Goal: Information Seeking & Learning: Understand process/instructions

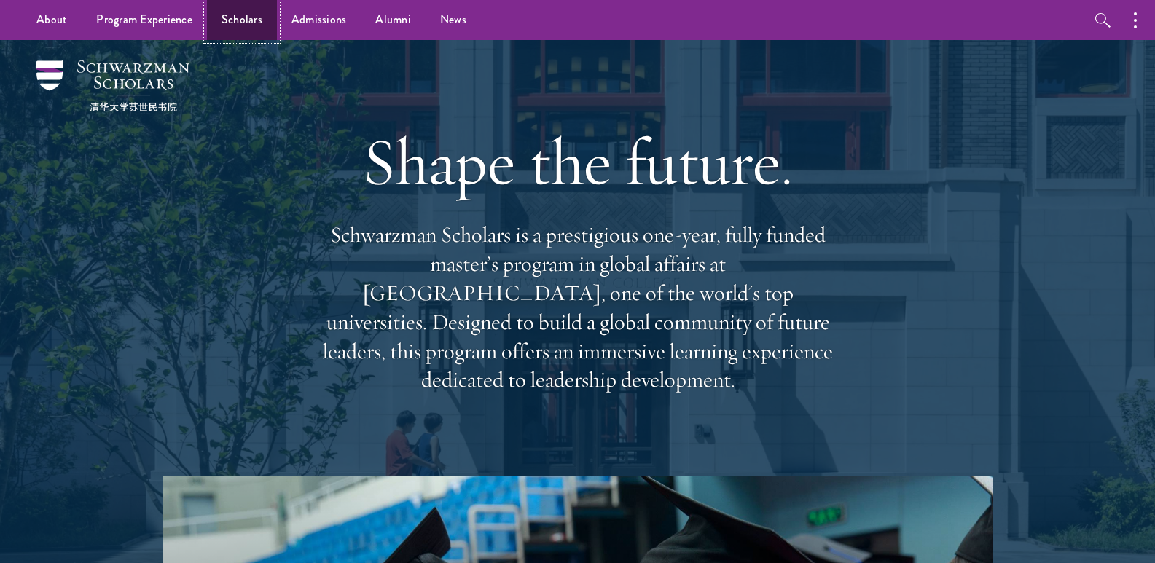
click at [240, 13] on link "Scholars" at bounding box center [242, 20] width 70 height 40
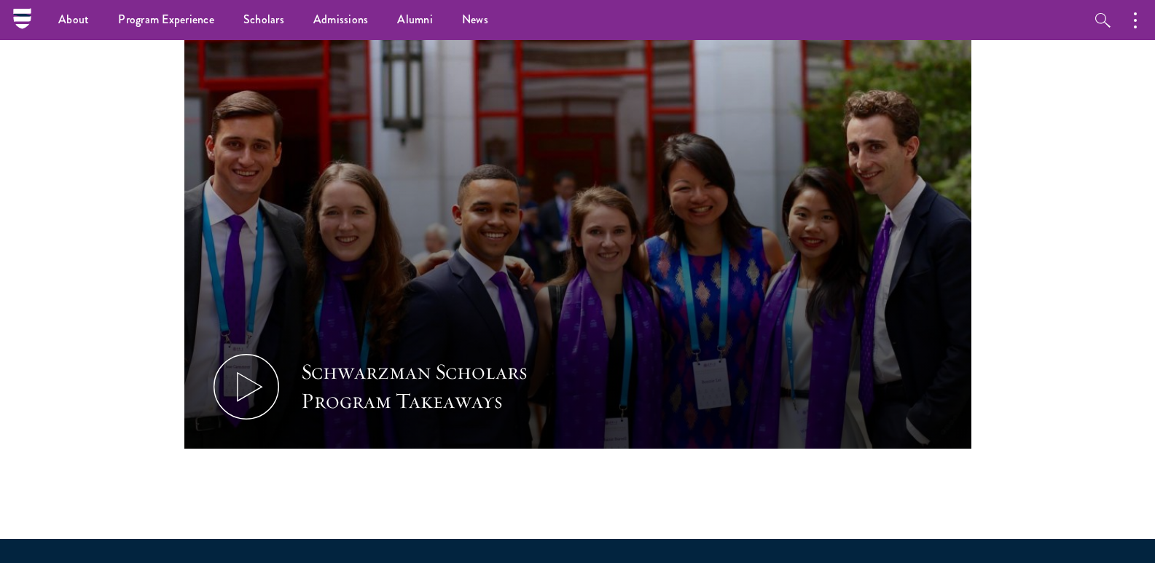
scroll to position [510, 0]
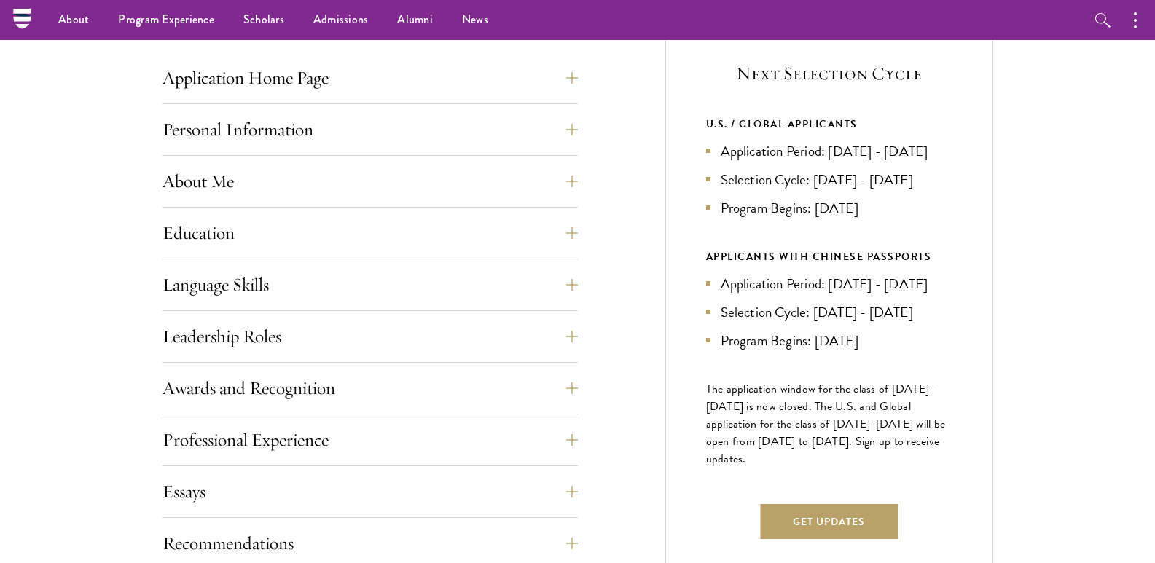
scroll to position [437, 0]
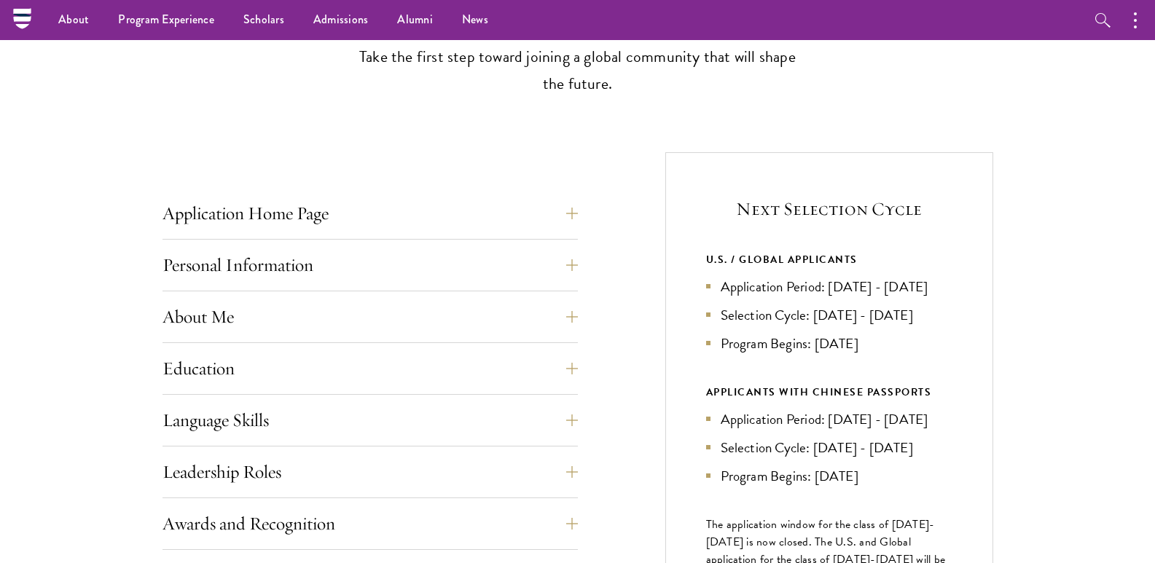
click at [571, 214] on button "Application Home Page" at bounding box center [380, 213] width 415 height 35
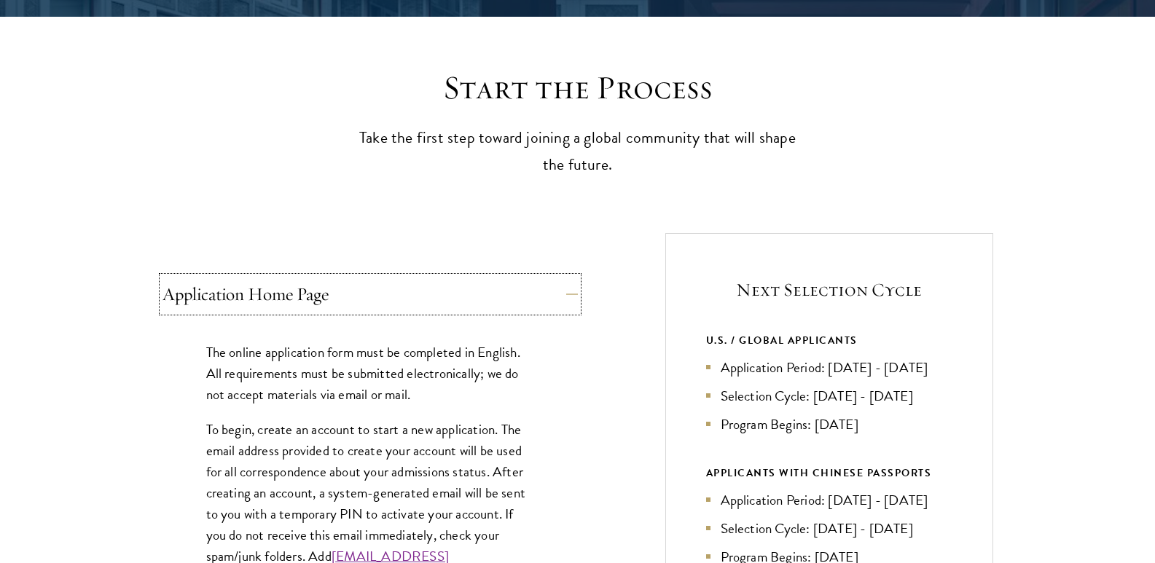
scroll to position [502, 0]
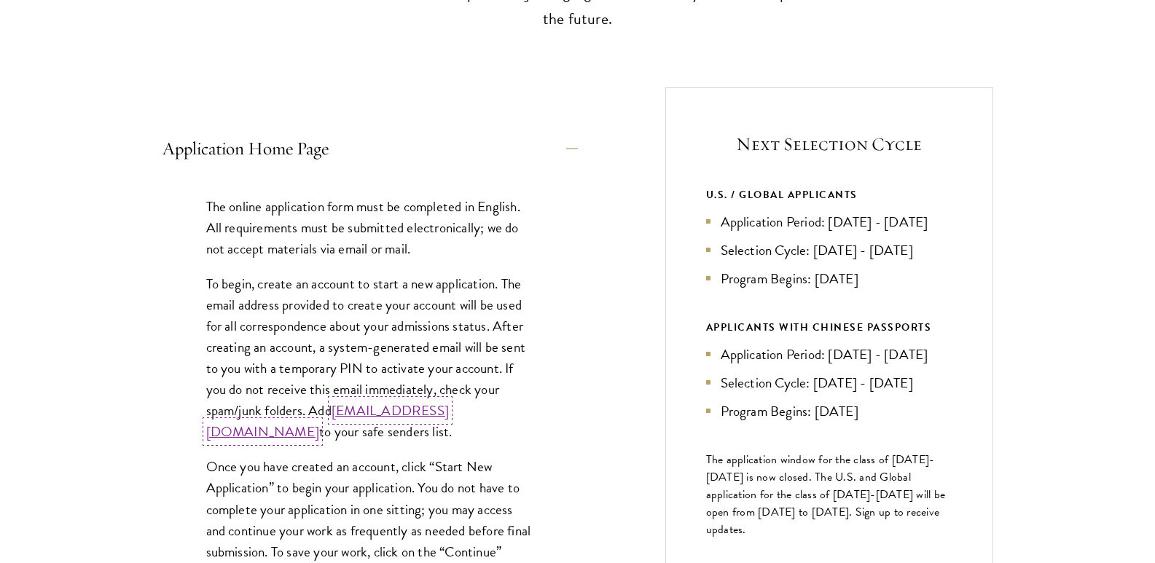
click at [341, 431] on link "admissions@schwarzmanscholars.org" at bounding box center [327, 421] width 243 height 42
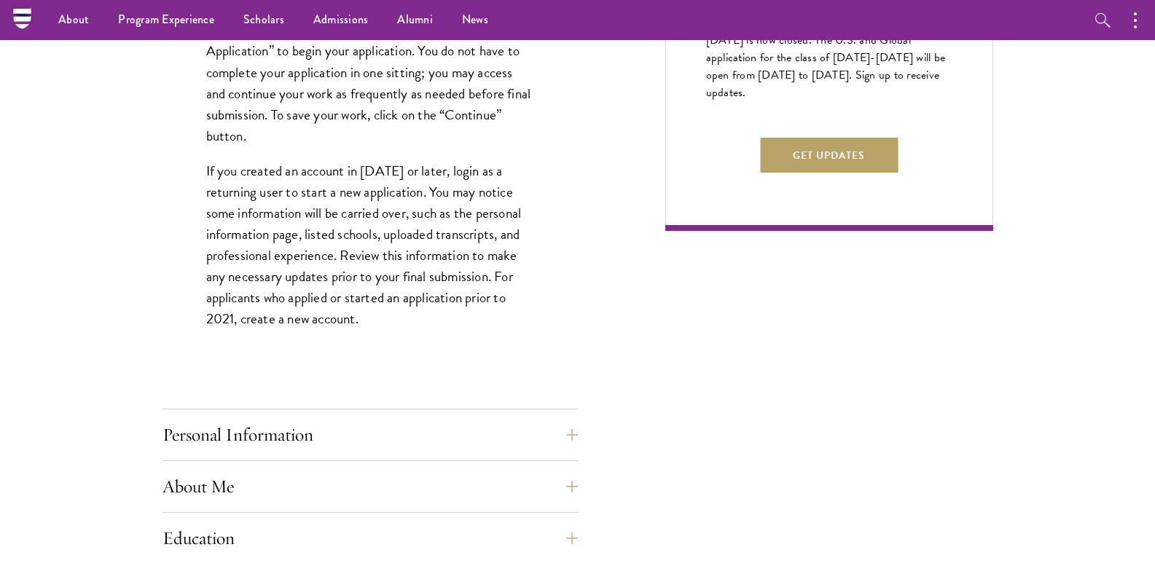
scroll to position [721, 0]
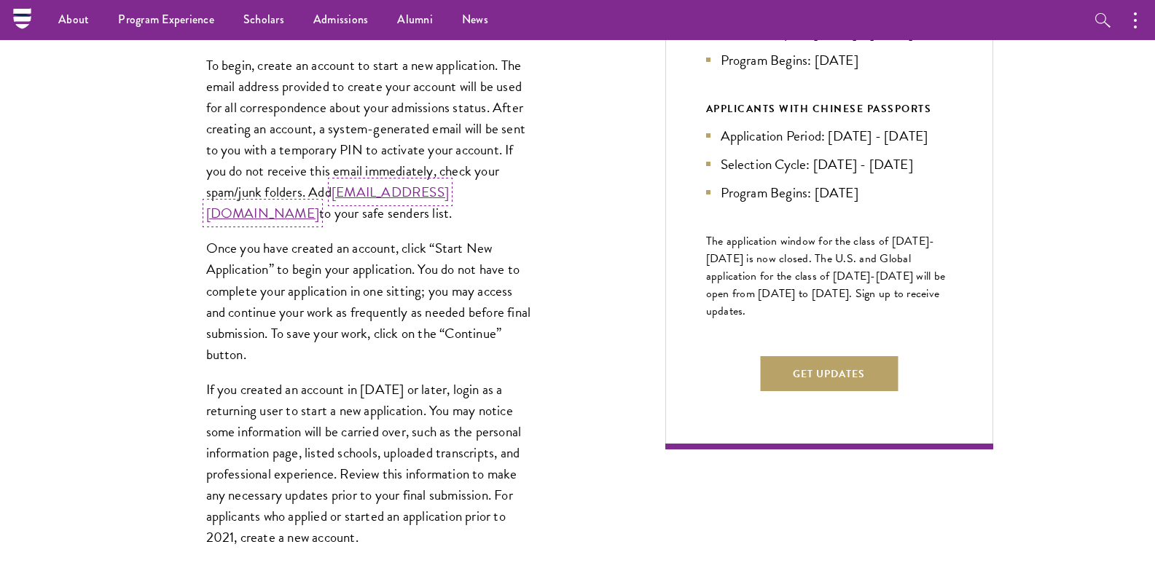
click at [351, 217] on link "admissions@schwarzmanscholars.org" at bounding box center [327, 202] width 243 height 42
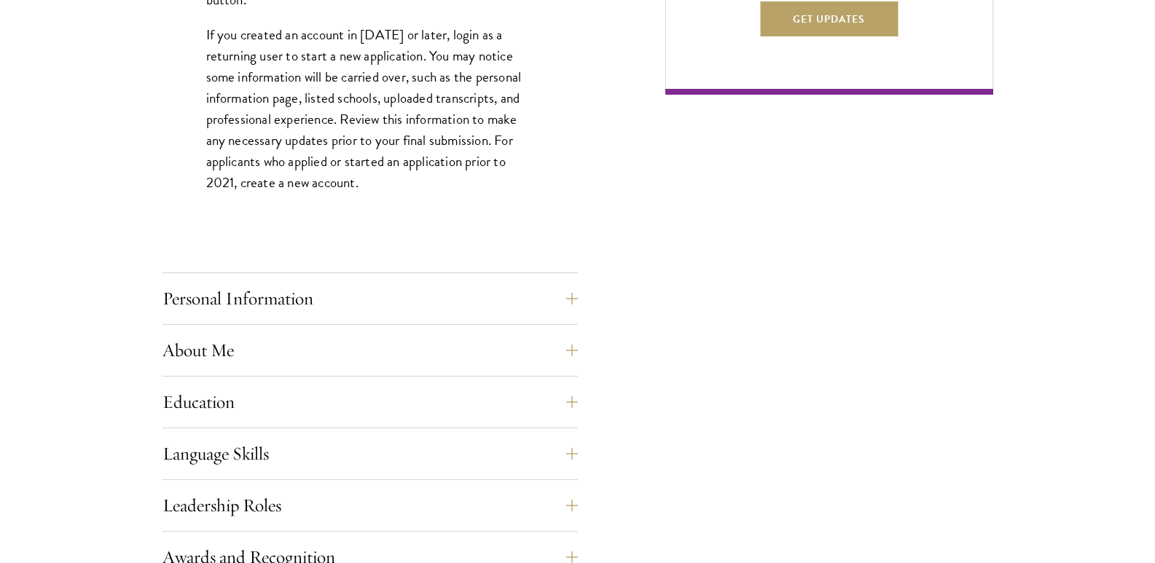
scroll to position [1085, 0]
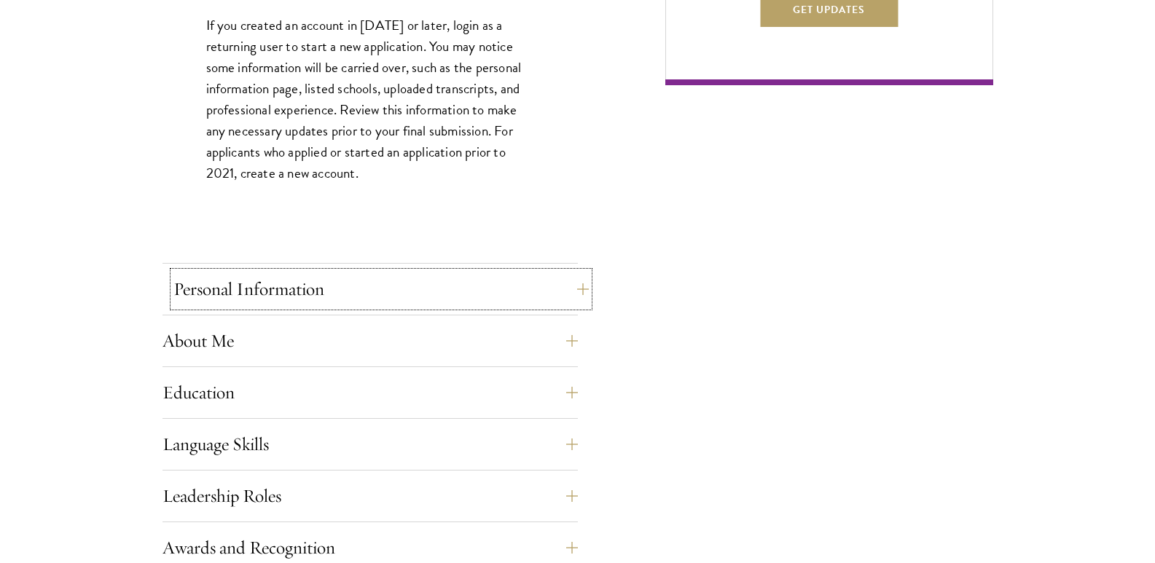
click at [471, 287] on button "Personal Information" at bounding box center [380, 289] width 415 height 35
type textarea "contact"
click at [471, 287] on div "Application Home Page The online application form must be completed in English.…" at bounding box center [370, 294] width 415 height 1492
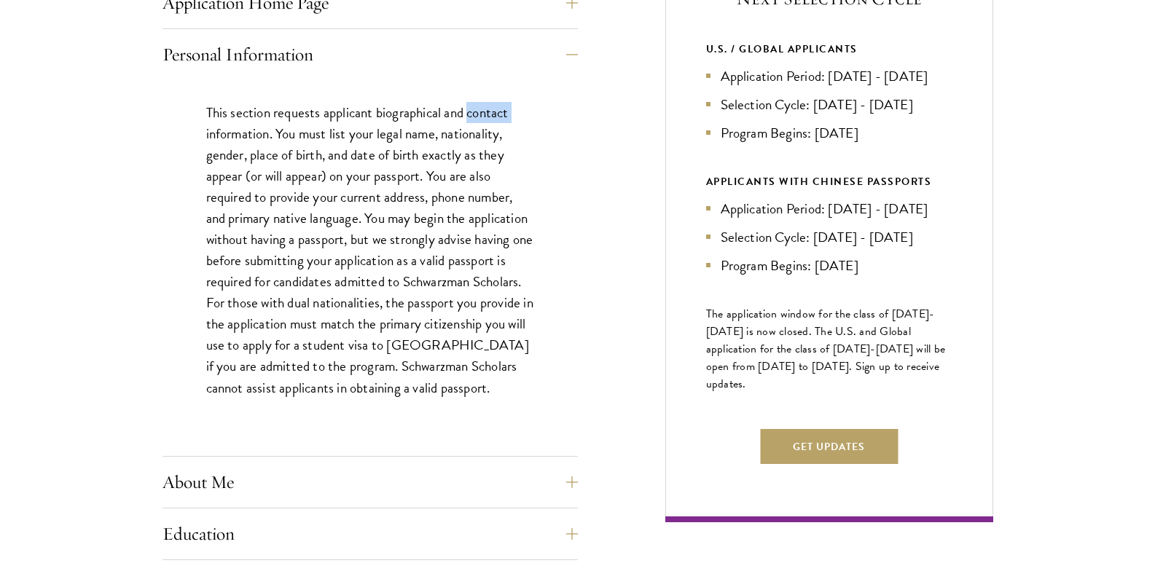
scroll to position [794, 0]
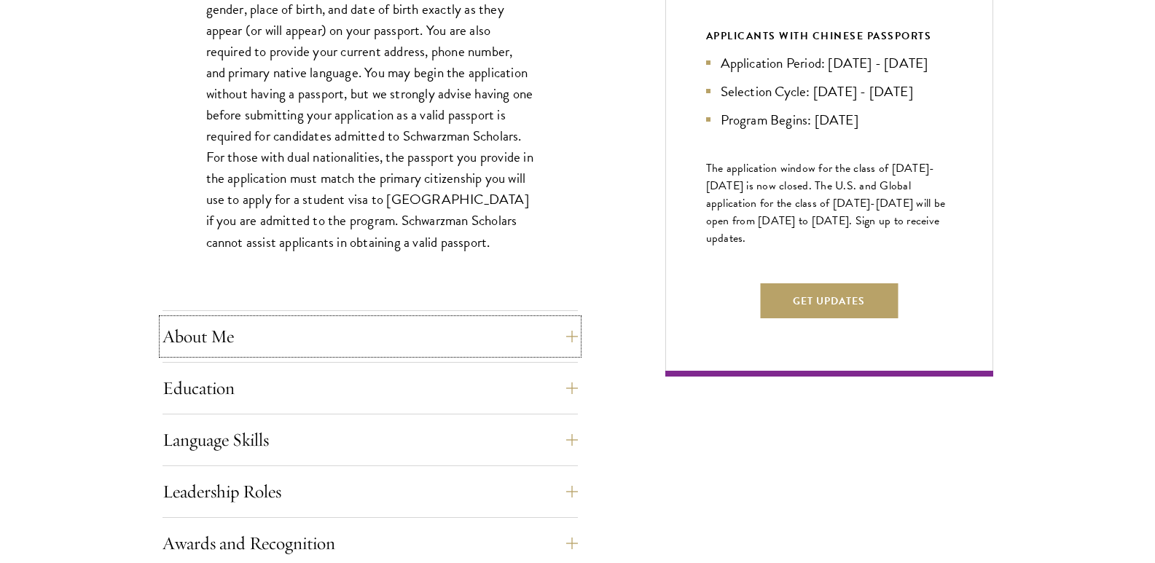
click at [432, 326] on button "About Me" at bounding box center [370, 336] width 415 height 35
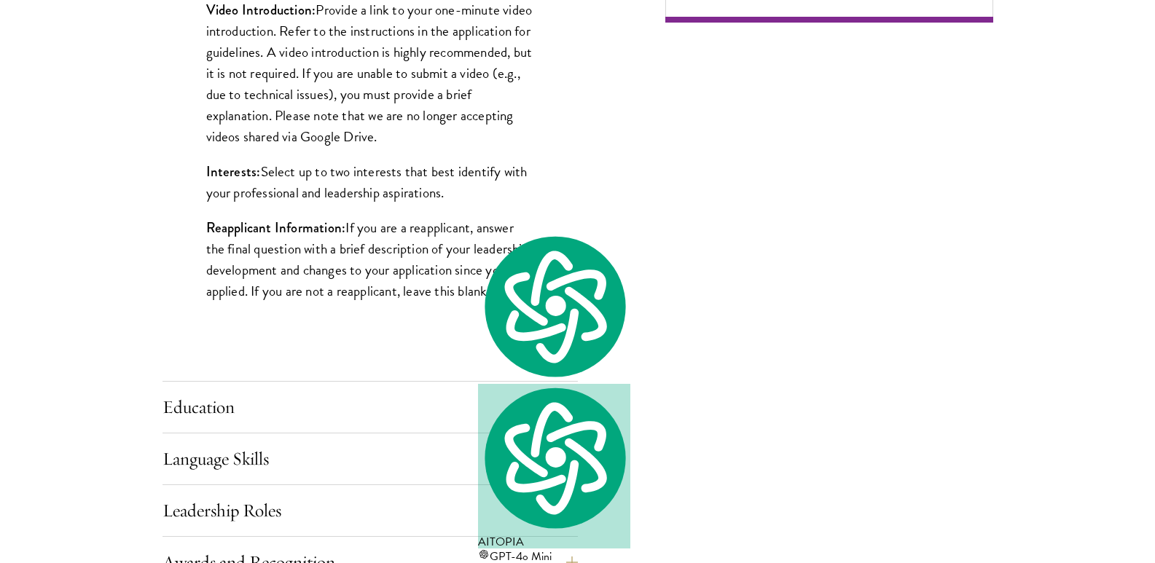
scroll to position [1231, 0]
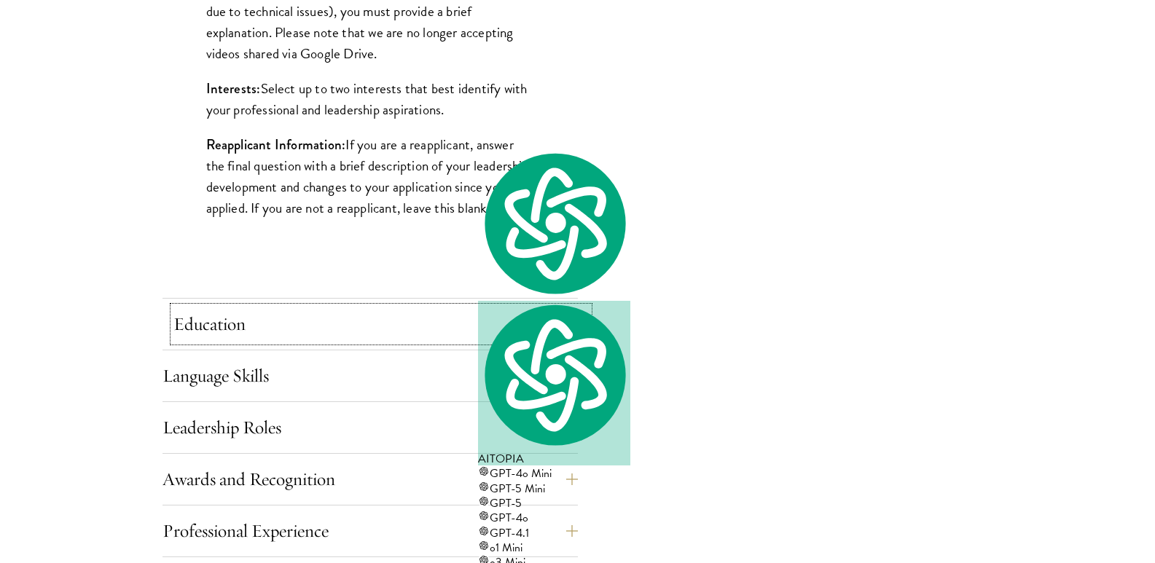
click at [407, 336] on button "Education" at bounding box center [380, 324] width 415 height 35
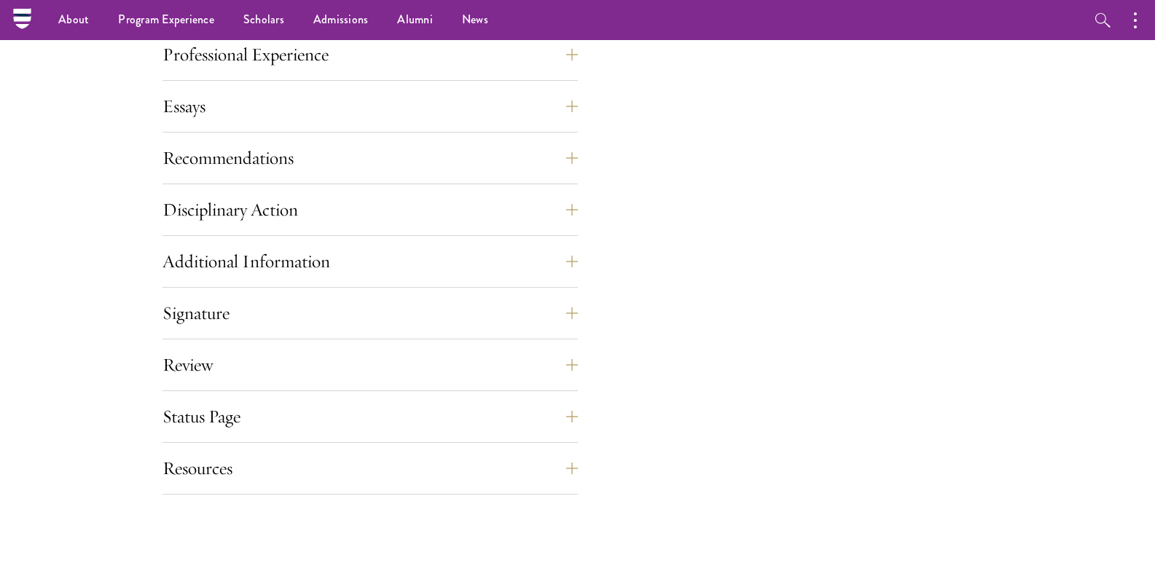
scroll to position [2688, 0]
